Goal: Check status

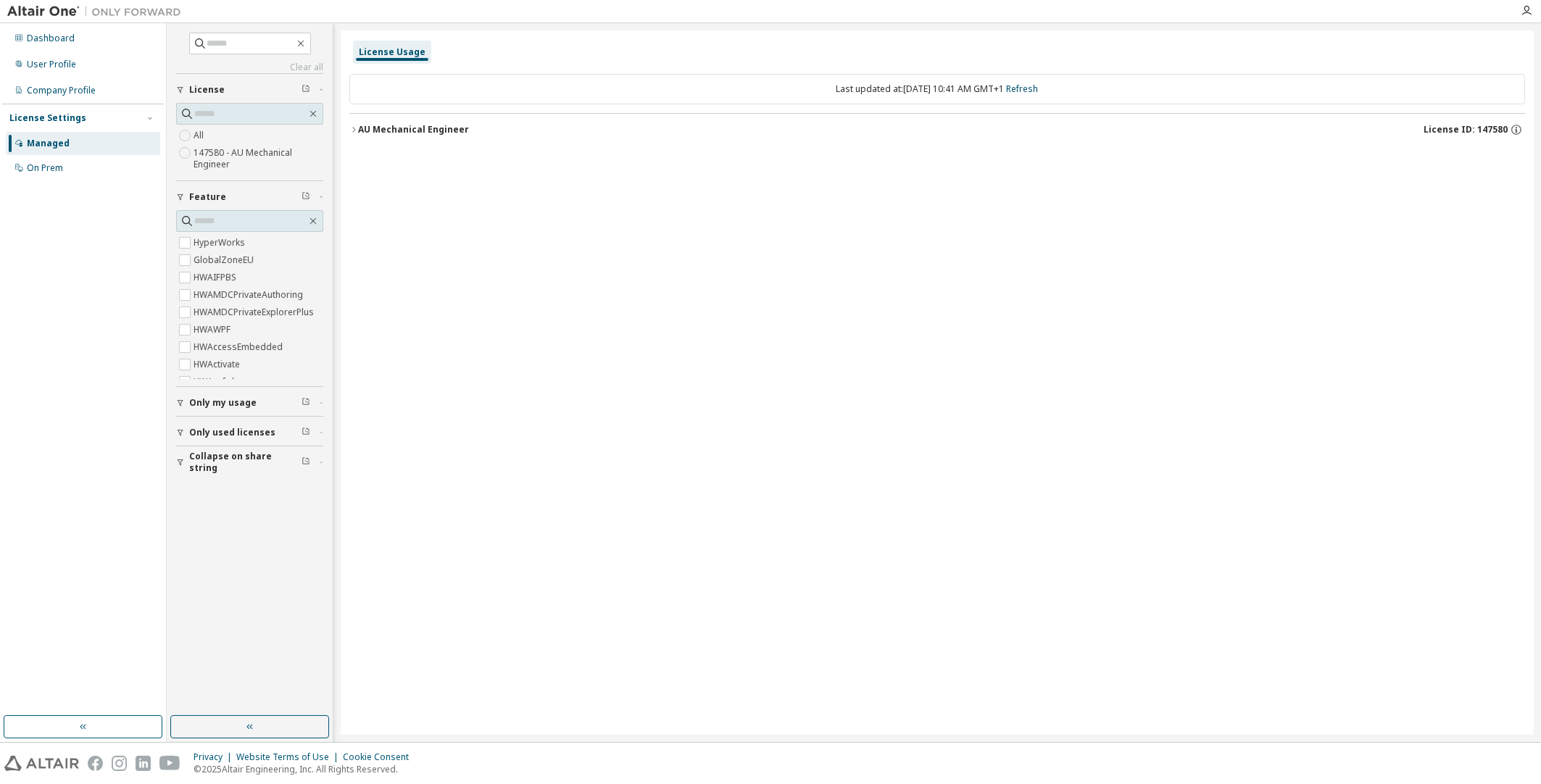
click at [407, 136] on button "AU Mechanical Engineer License ID: 147580" at bounding box center [937, 130] width 1176 height 32
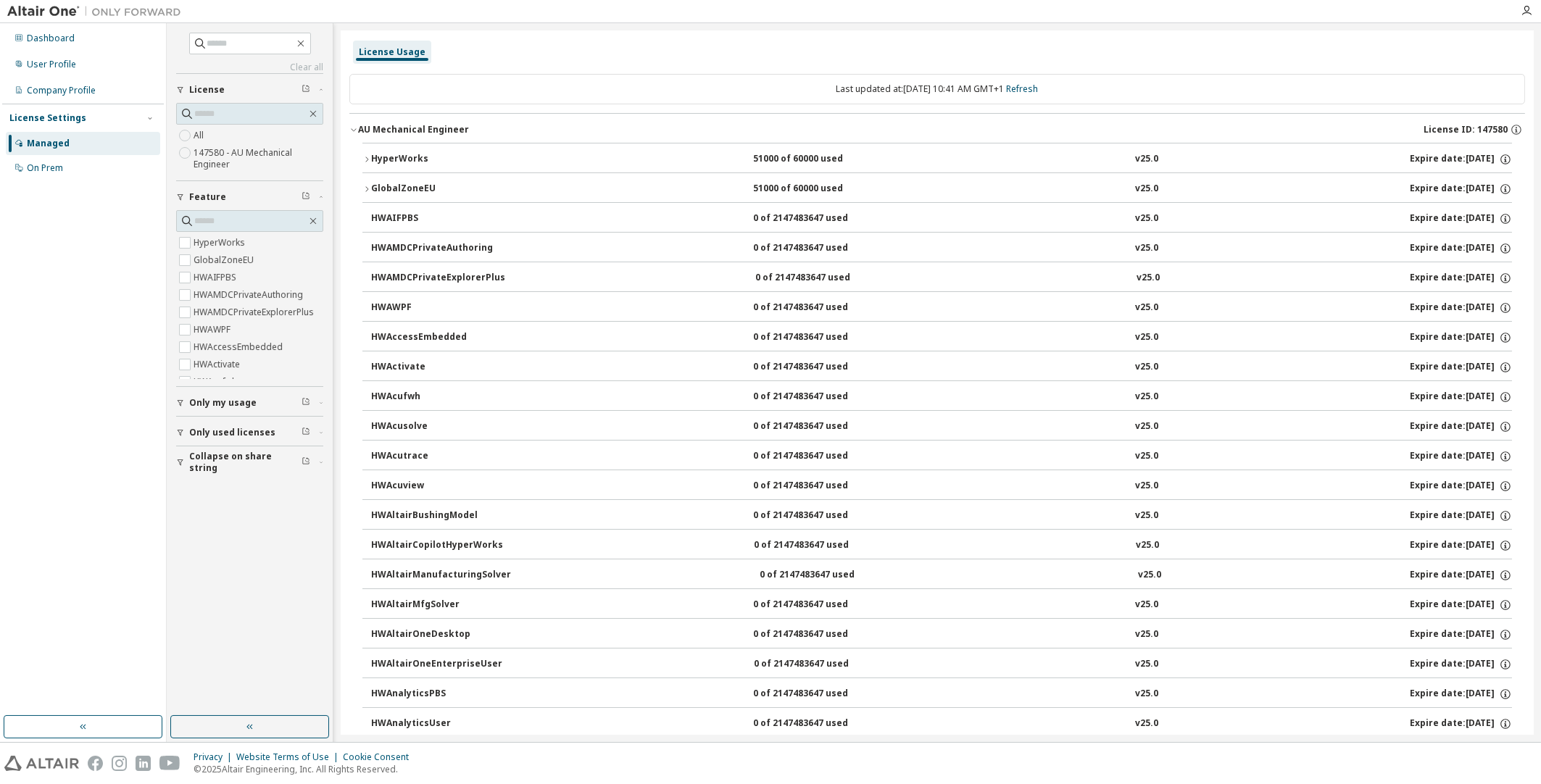
click at [403, 148] on button "HyperWorks 51000 of 60000 used v25.0 Expire date: 2026-07-28" at bounding box center [937, 159] width 1150 height 32
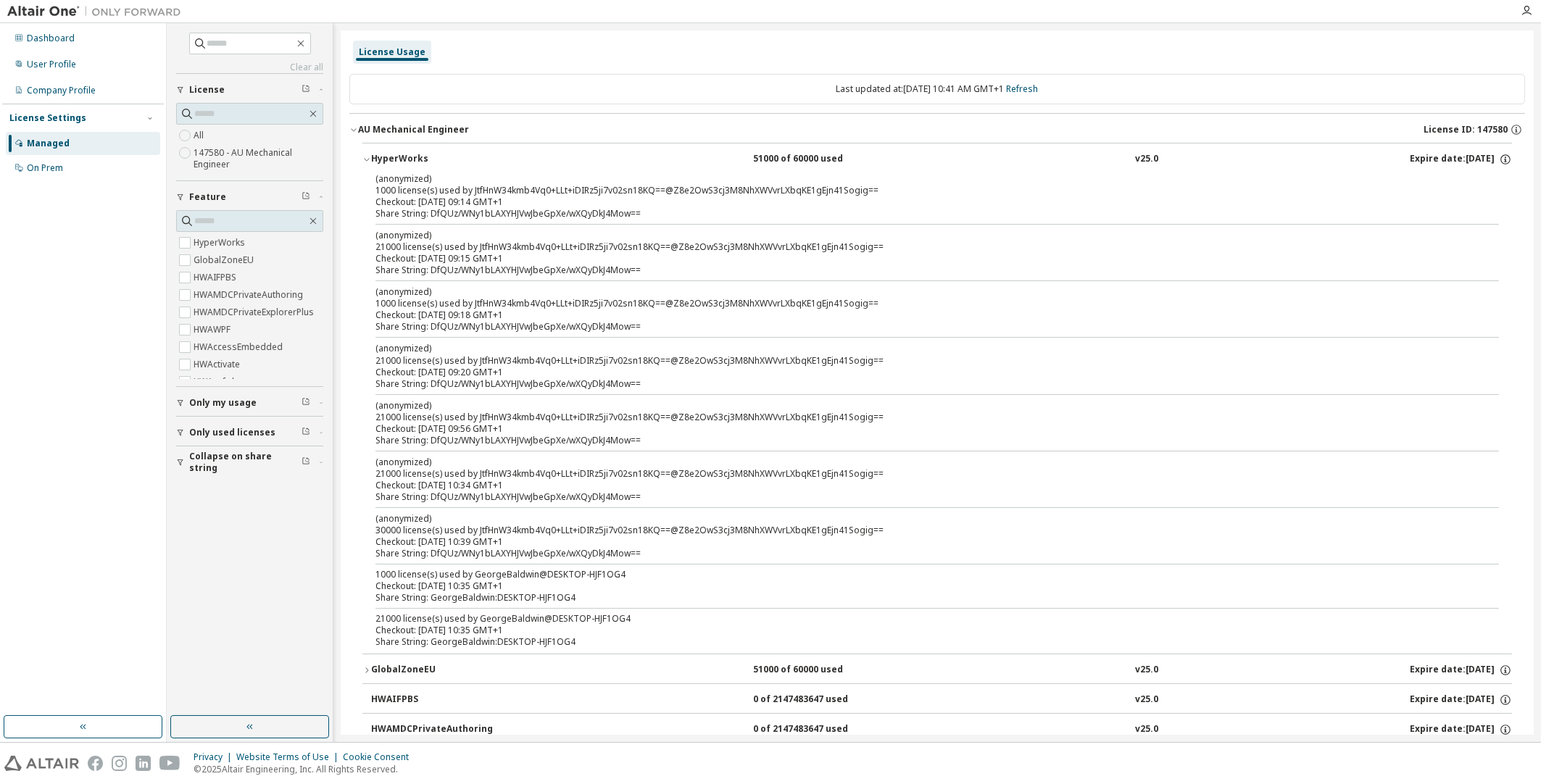
click at [403, 148] on button "HyperWorks 51000 of 60000 used v25.0 Expire date: 2026-07-28" at bounding box center [937, 159] width 1150 height 32
